Goal: Ask a question

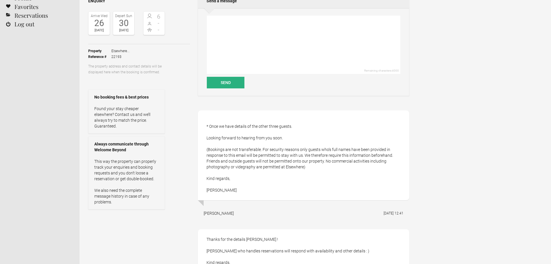
scroll to position [58, 0]
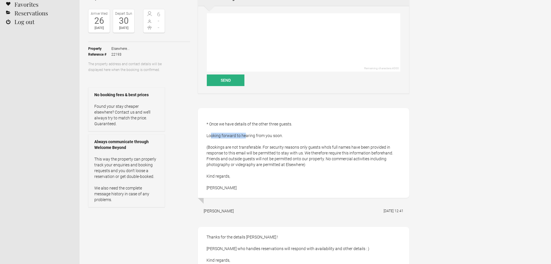
drag, startPoint x: 209, startPoint y: 135, endPoint x: 245, endPoint y: 135, distance: 36.2
click at [244, 135] on div "* Once we have details of the other three guests. Looking forward to hearing fr…" at bounding box center [303, 153] width 211 height 90
click at [246, 135] on div "* Once we have details of the other three guests. Looking forward to hearing fr…" at bounding box center [303, 153] width 211 height 90
drag, startPoint x: 210, startPoint y: 134, endPoint x: 269, endPoint y: 137, distance: 59.4
click at [266, 137] on div "* Once we have details of the other three guests. Looking forward to hearing fr…" at bounding box center [303, 153] width 211 height 90
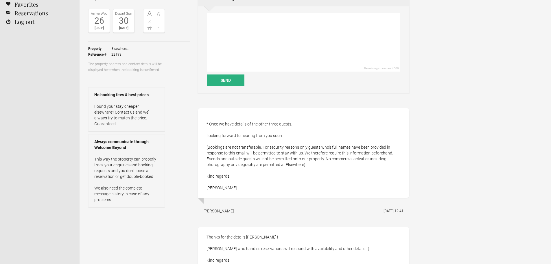
click at [272, 137] on div "* Once we have details of the other three guests. Looking forward to hearing fr…" at bounding box center [303, 153] width 211 height 90
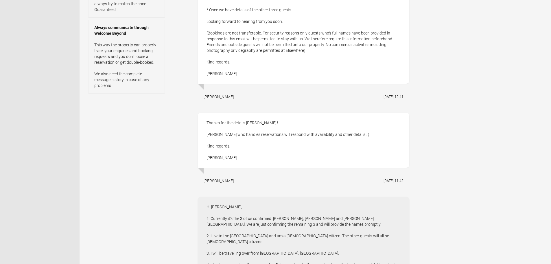
scroll to position [174, 0]
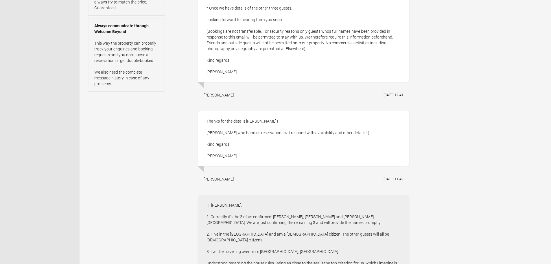
drag, startPoint x: 209, startPoint y: 124, endPoint x: 251, endPoint y: 124, distance: 41.9
click at [250, 124] on div "Thanks for the details [PERSON_NAME] ! [PERSON_NAME] who handles reservations w…" at bounding box center [303, 138] width 211 height 55
click at [248, 134] on div "Thanks for the details [PERSON_NAME] ! [PERSON_NAME] who handles reservations w…" at bounding box center [303, 138] width 211 height 55
drag, startPoint x: 215, startPoint y: 131, endPoint x: 281, endPoint y: 132, distance: 66.0
click at [278, 132] on div "Thanks for the details [PERSON_NAME] ! [PERSON_NAME] who handles reservations w…" at bounding box center [303, 138] width 211 height 55
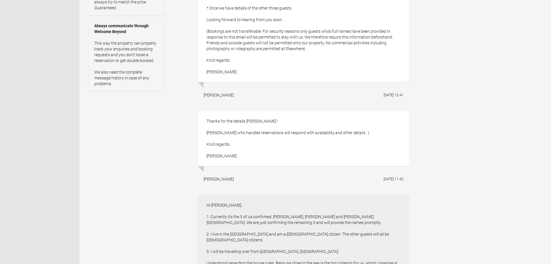
drag, startPoint x: 281, startPoint y: 132, endPoint x: 303, endPoint y: 130, distance: 22.7
click at [281, 132] on div "Thanks for the details [PERSON_NAME] ! [PERSON_NAME] who handles reservations w…" at bounding box center [303, 138] width 211 height 55
drag, startPoint x: 317, startPoint y: 131, endPoint x: 349, endPoint y: 127, distance: 32.0
click at [348, 127] on div "Thanks for the details [PERSON_NAME] ! [PERSON_NAME] who handles reservations w…" at bounding box center [303, 138] width 211 height 55
click at [351, 128] on div "Thanks for the details [PERSON_NAME] ! [PERSON_NAME] who handles reservations w…" at bounding box center [303, 138] width 211 height 55
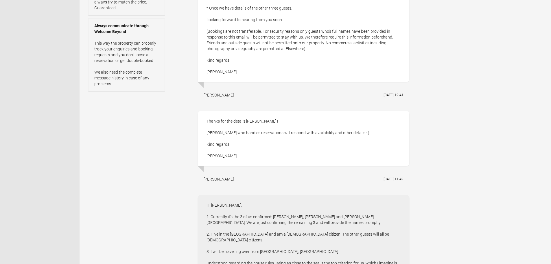
click at [348, 132] on div "Thanks for the details [PERSON_NAME] ! [PERSON_NAME] who handles reservations w…" at bounding box center [303, 138] width 211 height 55
drag, startPoint x: 210, startPoint y: 141, endPoint x: 240, endPoint y: 141, distance: 29.5
click at [239, 142] on div "Thanks for the details [PERSON_NAME] ! [PERSON_NAME] who handles reservations w…" at bounding box center [303, 138] width 211 height 55
click at [240, 141] on div "Thanks for the details [PERSON_NAME] ! [PERSON_NAME] who handles reservations w…" at bounding box center [303, 138] width 211 height 55
click at [237, 144] on div "Thanks for the details [PERSON_NAME] ! [PERSON_NAME] who handles reservations w…" at bounding box center [303, 138] width 211 height 55
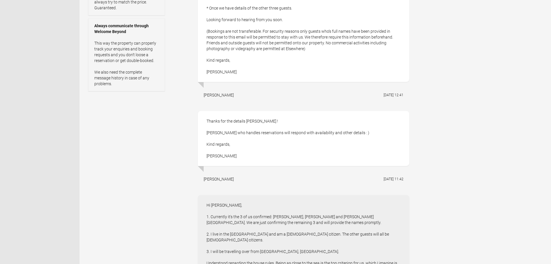
drag, startPoint x: 215, startPoint y: 121, endPoint x: 262, endPoint y: 120, distance: 47.4
click at [262, 120] on div "Thanks for the details [PERSON_NAME] ! [PERSON_NAME] who handles reservations w…" at bounding box center [303, 138] width 211 height 55
click at [249, 135] on div "Thanks for the details [PERSON_NAME] ! [PERSON_NAME] who handles reservations w…" at bounding box center [303, 138] width 211 height 55
drag, startPoint x: 228, startPoint y: 131, endPoint x: 309, endPoint y: 130, distance: 81.6
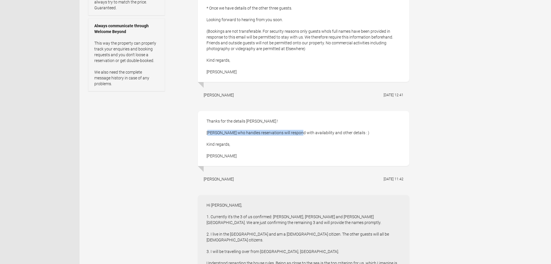
click at [304, 130] on div "Thanks for the details [PERSON_NAME] ! [PERSON_NAME] who handles reservations w…" at bounding box center [303, 138] width 211 height 55
click at [309, 130] on div "Thanks for the details [PERSON_NAME] ! [PERSON_NAME] who handles reservations w…" at bounding box center [303, 138] width 211 height 55
drag, startPoint x: 287, startPoint y: 133, endPoint x: 372, endPoint y: 133, distance: 85.3
click at [369, 133] on div "Thanks for the details [PERSON_NAME] ! [PERSON_NAME] who handles reservations w…" at bounding box center [303, 138] width 211 height 55
click at [374, 133] on div "Thanks for the details [PERSON_NAME] ! [PERSON_NAME] who handles reservations w…" at bounding box center [303, 138] width 211 height 55
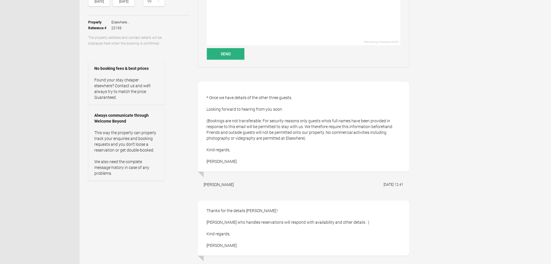
scroll to position [116, 0]
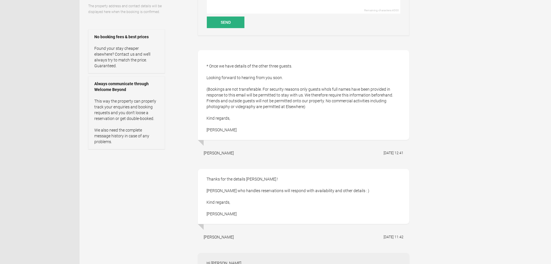
drag, startPoint x: 209, startPoint y: 78, endPoint x: 290, endPoint y: 79, distance: 81.0
click at [290, 79] on div "* Once we have details of the other three guests. Looking forward to hearing fr…" at bounding box center [303, 95] width 211 height 90
drag, startPoint x: 207, startPoint y: 90, endPoint x: 358, endPoint y: 105, distance: 151.8
click at [358, 105] on div "* Once we have details of the other three guests. Looking forward to hearing fr…" at bounding box center [303, 95] width 211 height 90
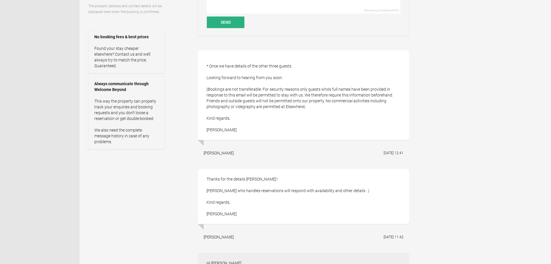
click at [349, 105] on div "* Once we have details of the other three guests. Looking forward to hearing fr…" at bounding box center [303, 95] width 211 height 90
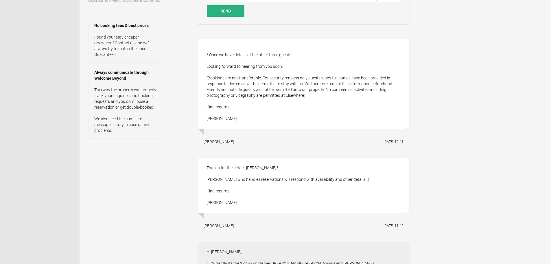
scroll to position [145, 0]
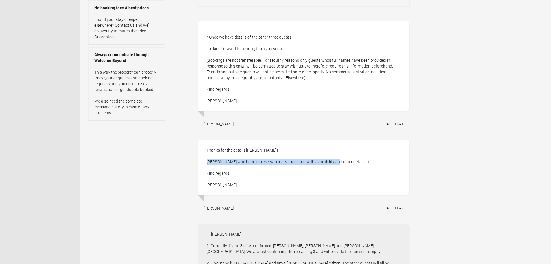
drag, startPoint x: 258, startPoint y: 158, endPoint x: 334, endPoint y: 159, distance: 76.1
click at [329, 159] on div "Thanks for the details [PERSON_NAME] ! [PERSON_NAME] who handles reservations w…" at bounding box center [303, 167] width 211 height 55
click at [336, 160] on div "Thanks for the details [PERSON_NAME] ! [PERSON_NAME] who handles reservations w…" at bounding box center [303, 167] width 211 height 55
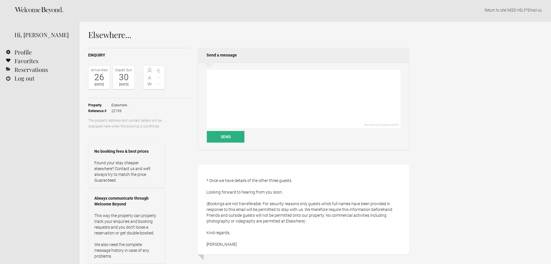
scroll to position [0, 0]
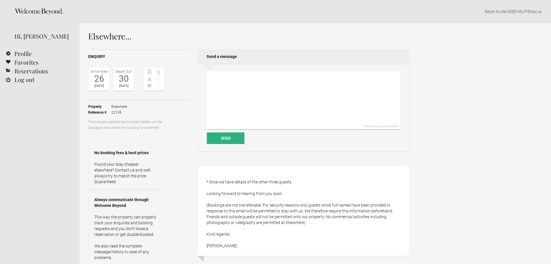
click at [222, 98] on textarea at bounding box center [304, 100] width 194 height 58
click at [279, 82] on textarea "Just to check - are you going to let me know about availability before I confir…" at bounding box center [304, 100] width 194 height 58
click at [331, 81] on textarea "Just to check - are you going to let me know about availability before I confir…" at bounding box center [304, 100] width 194 height 58
click at [333, 81] on textarea "Just to check - are you going to let me know about availability before I confir…" at bounding box center [304, 100] width 194 height 58
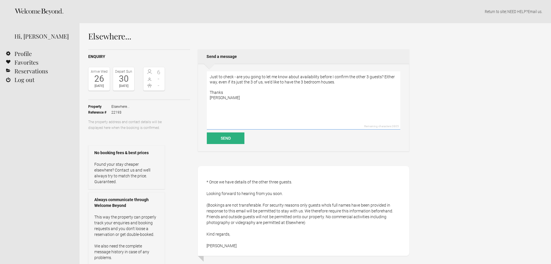
drag, startPoint x: 237, startPoint y: 76, endPoint x: 249, endPoint y: 77, distance: 11.6
click at [249, 77] on textarea "Just to check - are you going to let me know about availability before I confir…" at bounding box center [304, 100] width 194 height 58
drag, startPoint x: 297, startPoint y: 77, endPoint x: 358, endPoint y: 79, distance: 61.1
click at [356, 79] on textarea "Just to check - You're going to let me know about availability before I confirm…" at bounding box center [304, 100] width 194 height 58
click at [361, 78] on textarea "Just to check - You're going to let me know about availability before I confirm…" at bounding box center [304, 100] width 194 height 58
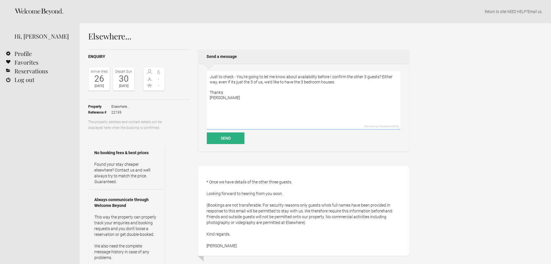
click at [371, 78] on textarea "Just to check - You're going to let me know about availability before I confirm…" at bounding box center [304, 100] width 194 height 58
click at [379, 77] on textarea "Just to check - You're going to let me know about availability before I confirm…" at bounding box center [304, 100] width 194 height 58
click at [273, 82] on textarea "Just to check - You're going to let me know about availability before I confirm…" at bounding box center [304, 100] width 194 height 58
drag, startPoint x: 334, startPoint y: 84, endPoint x: 380, endPoint y: 83, distance: 45.4
click at [378, 83] on textarea "Just to check - You're going to let me know about availability before I confirm…" at bounding box center [304, 100] width 194 height 58
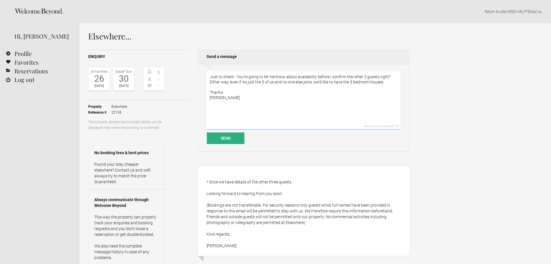
click at [381, 83] on textarea "Just to check - You're going to let me know about availability before I confirm…" at bounding box center [304, 100] width 194 height 58
drag, startPoint x: 321, startPoint y: 81, endPoint x: 379, endPoint y: 81, distance: 57.6
click at [379, 81] on textarea "Just to check - You're going to let me know about availability before I confirm…" at bounding box center [304, 100] width 194 height 58
click at [388, 81] on textarea "Just to check - You're going to let me know about availability before I confirm…" at bounding box center [304, 100] width 194 height 58
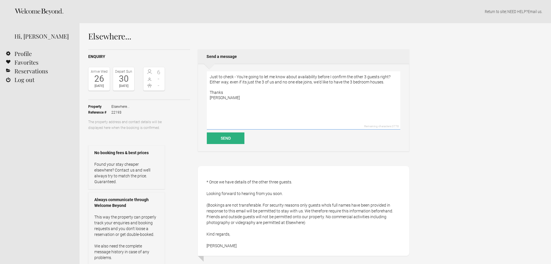
drag, startPoint x: 351, startPoint y: 83, endPoint x: 378, endPoint y: 82, distance: 27.2
click at [376, 82] on textarea "Just to check - You're going to let me know about availability before I confirm…" at bounding box center [304, 100] width 194 height 58
click at [384, 82] on textarea "Just to check - You're going to let me know about availability before I confirm…" at bounding box center [304, 100] width 194 height 58
click at [382, 82] on textarea "Just to check - You're going to let me know about availability before I confirm…" at bounding box center [304, 100] width 194 height 58
type textarea "Just to check - You're going to let me know about availability before I confirm…"
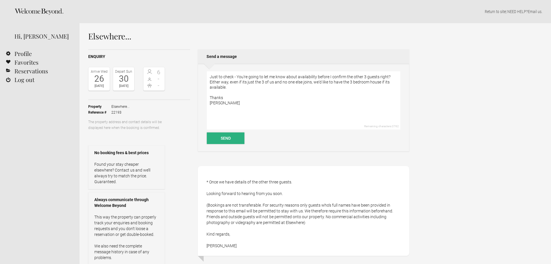
click at [238, 138] on button "Send" at bounding box center [226, 138] width 38 height 12
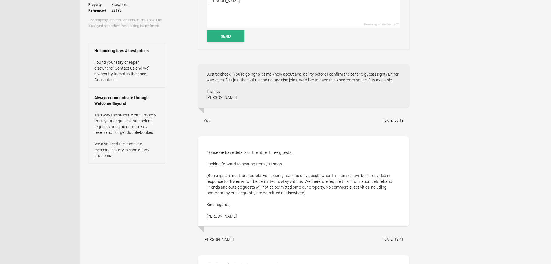
scroll to position [174, 0]
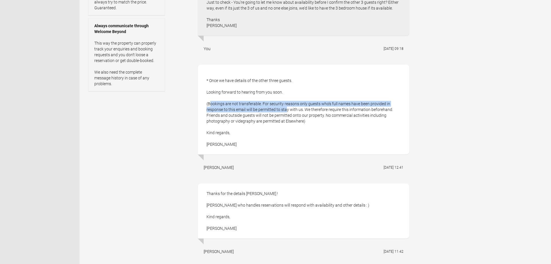
drag, startPoint x: 211, startPoint y: 106, endPoint x: 287, endPoint y: 113, distance: 76.4
click at [286, 113] on div "* Once we have details of the other three guests. Looking forward to hearing fr…" at bounding box center [303, 110] width 211 height 90
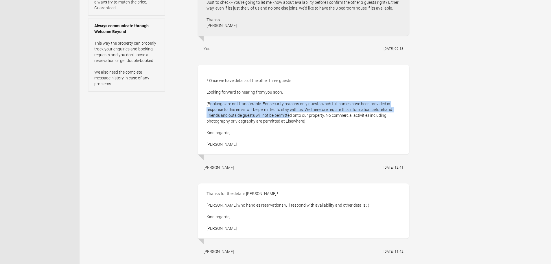
drag, startPoint x: 287, startPoint y: 113, endPoint x: 282, endPoint y: 114, distance: 4.9
click at [287, 113] on div "* Once we have details of the other three guests. Looking forward to hearing fr…" at bounding box center [303, 110] width 211 height 90
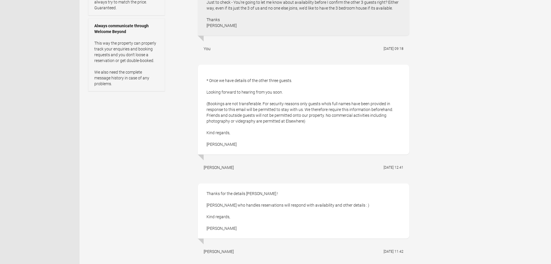
click at [227, 93] on div "* Once we have details of the other three guests. Looking forward to hearing fr…" at bounding box center [303, 110] width 211 height 90
click at [283, 94] on div "* Once we have details of the other three guests. Looking forward to hearing fr…" at bounding box center [303, 110] width 211 height 90
click at [283, 93] on div "* Once we have details of the other three guests. Looking forward to hearing fr…" at bounding box center [303, 110] width 211 height 90
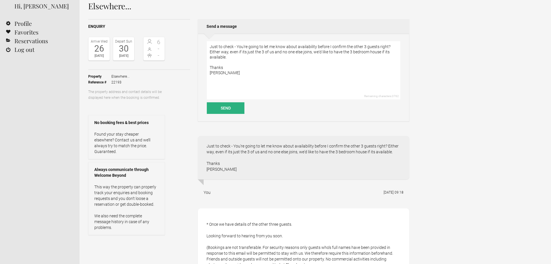
scroll to position [0, 0]
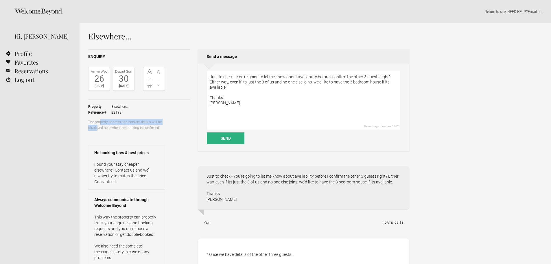
drag, startPoint x: 85, startPoint y: 121, endPoint x: 186, endPoint y: 122, distance: 101.3
click at [186, 123] on div "The property address and contact details will be displayed here when the bookin…" at bounding box center [139, 125] width 102 height 12
click at [30, 71] on link "Reservations" at bounding box center [40, 71] width 80 height 9
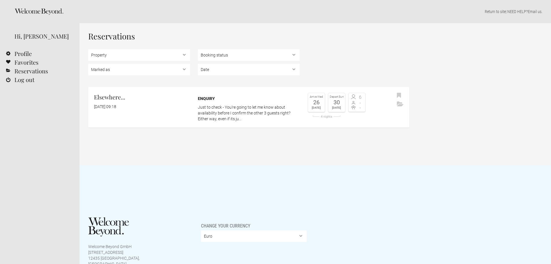
drag, startPoint x: 425, startPoint y: 103, endPoint x: 428, endPoint y: 106, distance: 4.3
click at [425, 103] on div "Reservations Property Elsewhere... Booking status Pending bookings , Confirmed …" at bounding box center [315, 94] width 471 height 142
